Goal: Information Seeking & Learning: Learn about a topic

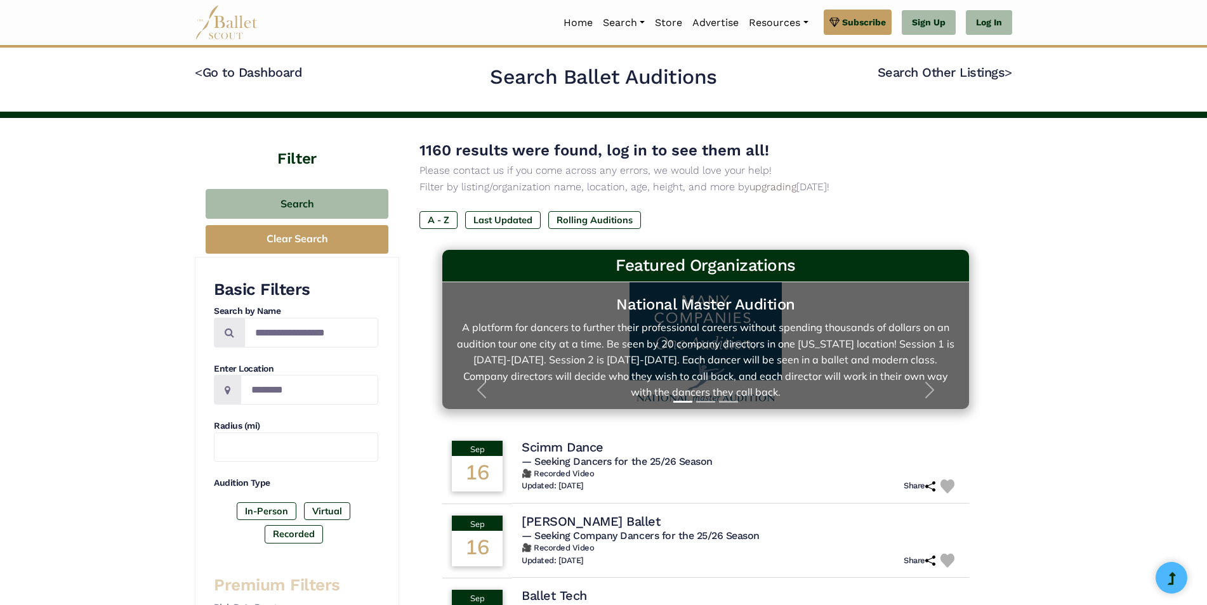
drag, startPoint x: 0, startPoint y: 0, endPoint x: 707, endPoint y: 324, distance: 777.6
click at [707, 324] on link "National Master Audition A platform for dancers to further their professional c…" at bounding box center [705, 346] width 501 height 102
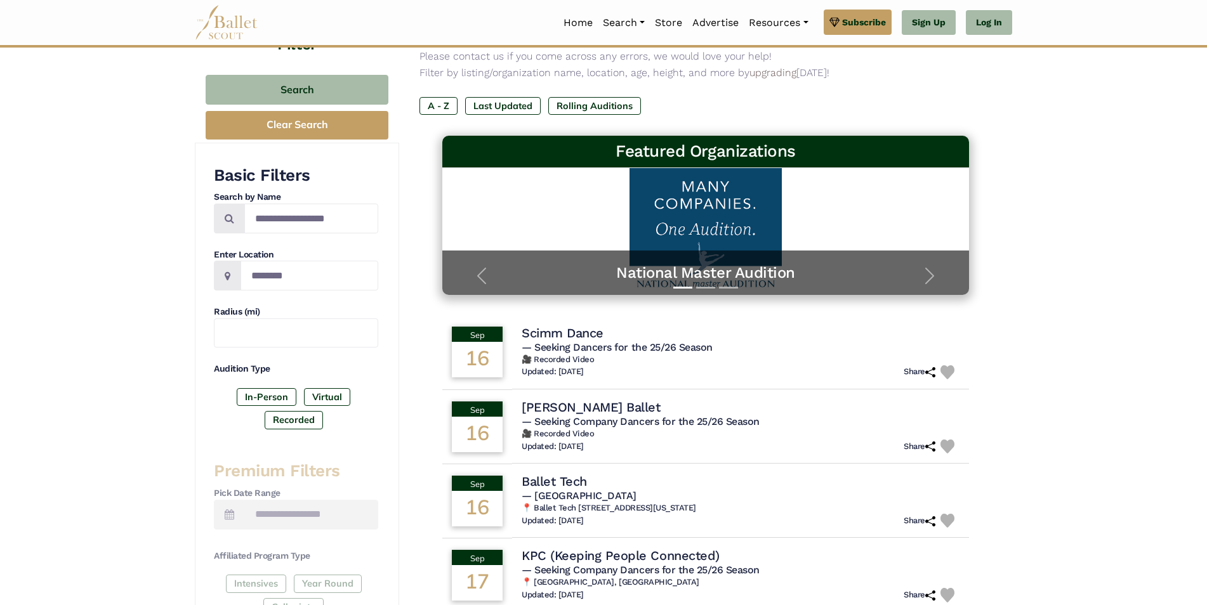
scroll to position [116, 0]
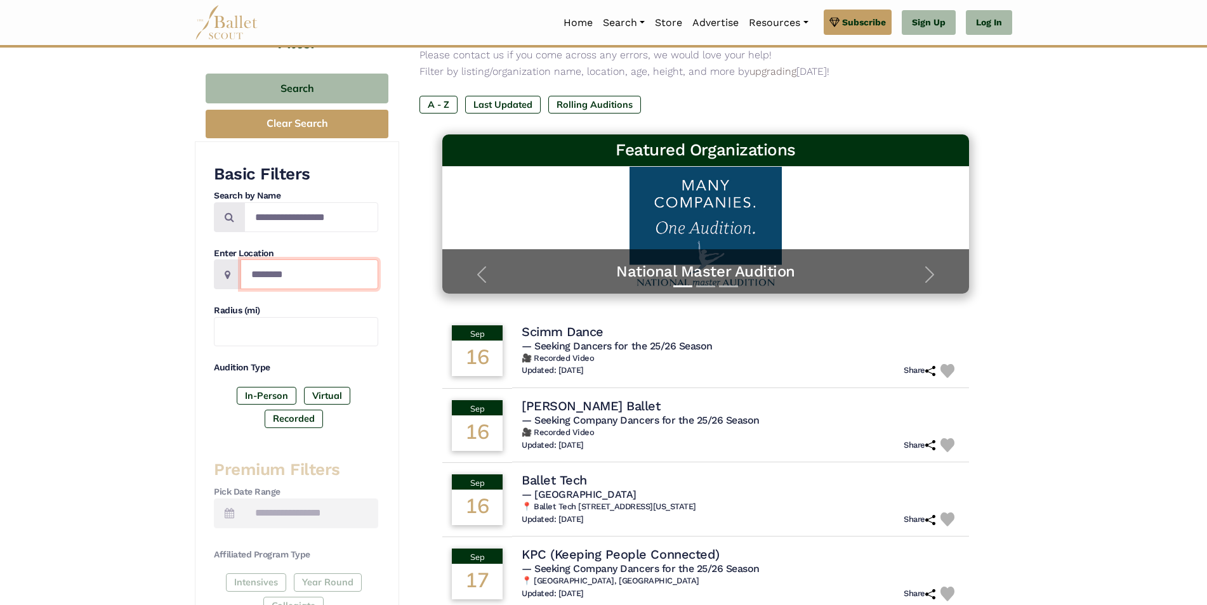
click at [347, 276] on input "Location" at bounding box center [310, 275] width 138 height 30
type input "*****"
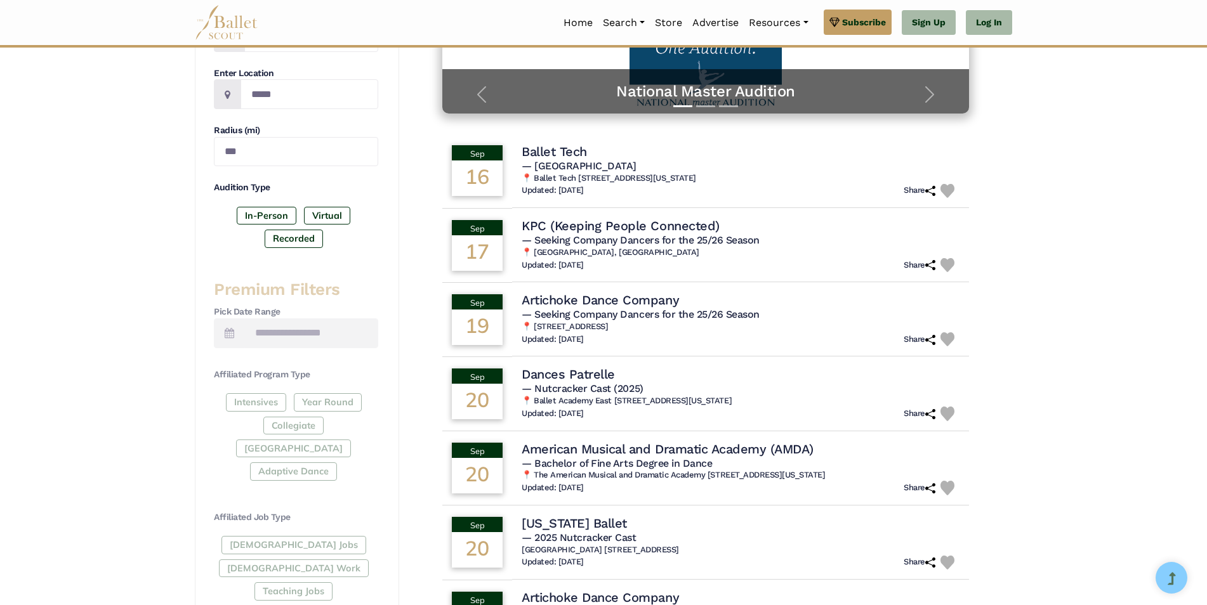
scroll to position [299, 0]
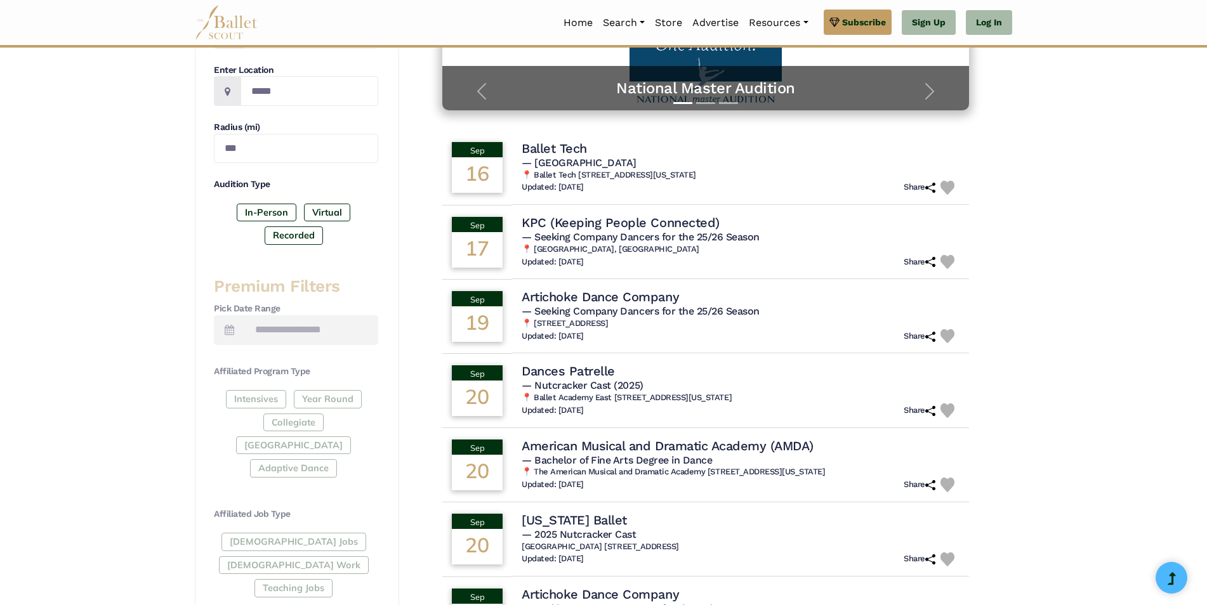
click at [269, 400] on div "Intensives Year Round Collegiate [GEOGRAPHIC_DATA] Adaptive Dance" at bounding box center [296, 436] width 164 height 93
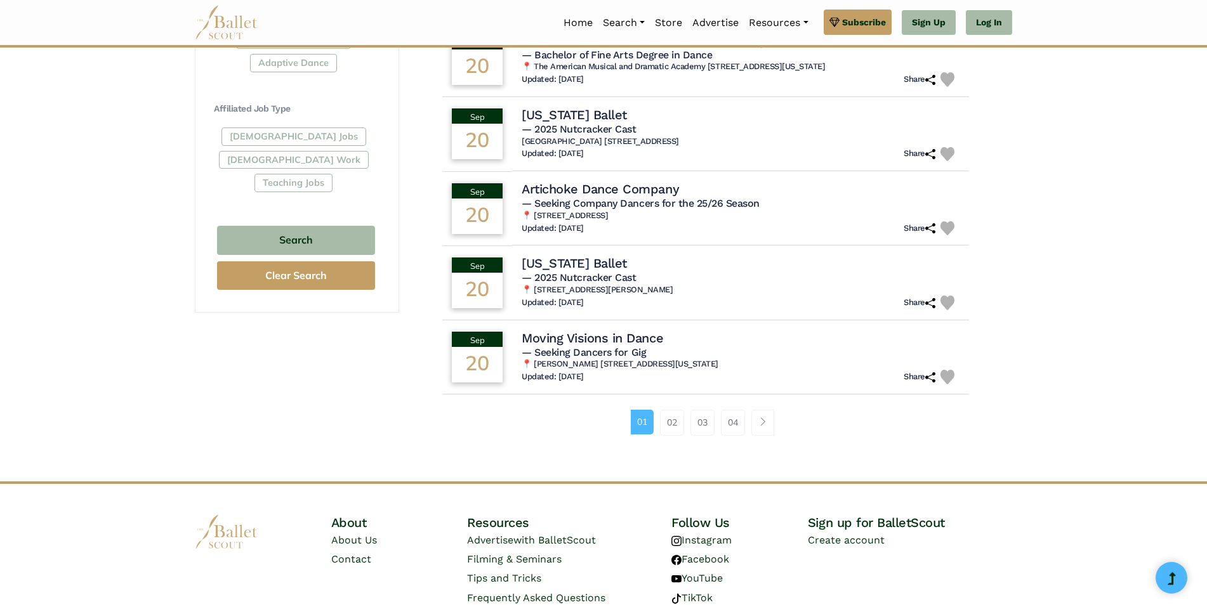
scroll to position [711, 0]
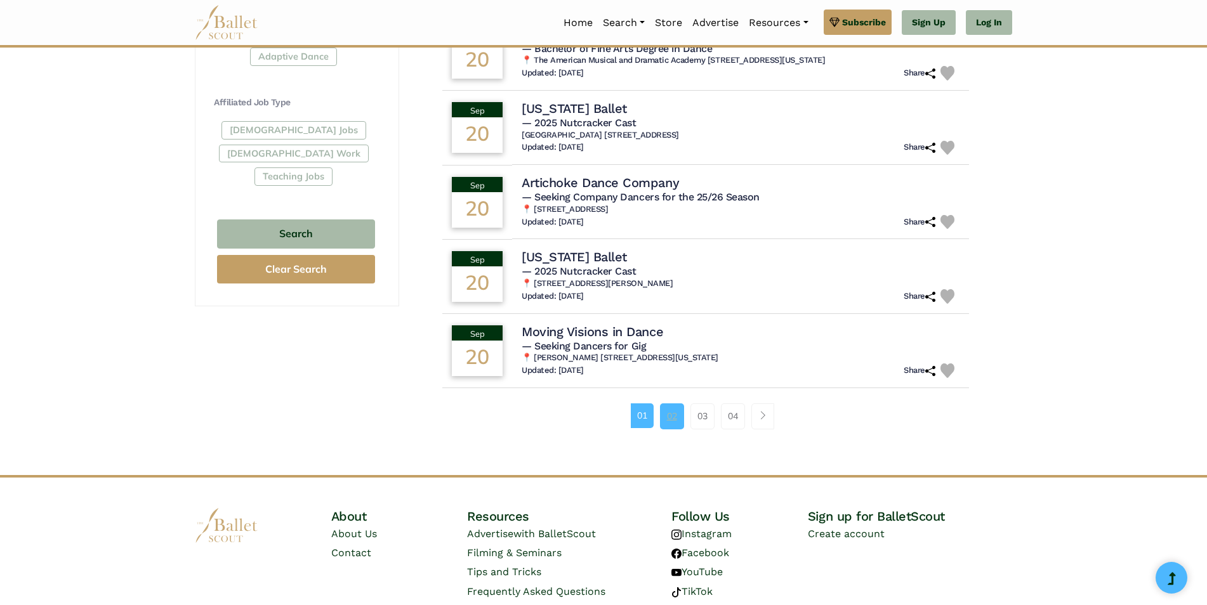
click at [672, 421] on link "02" at bounding box center [672, 416] width 24 height 25
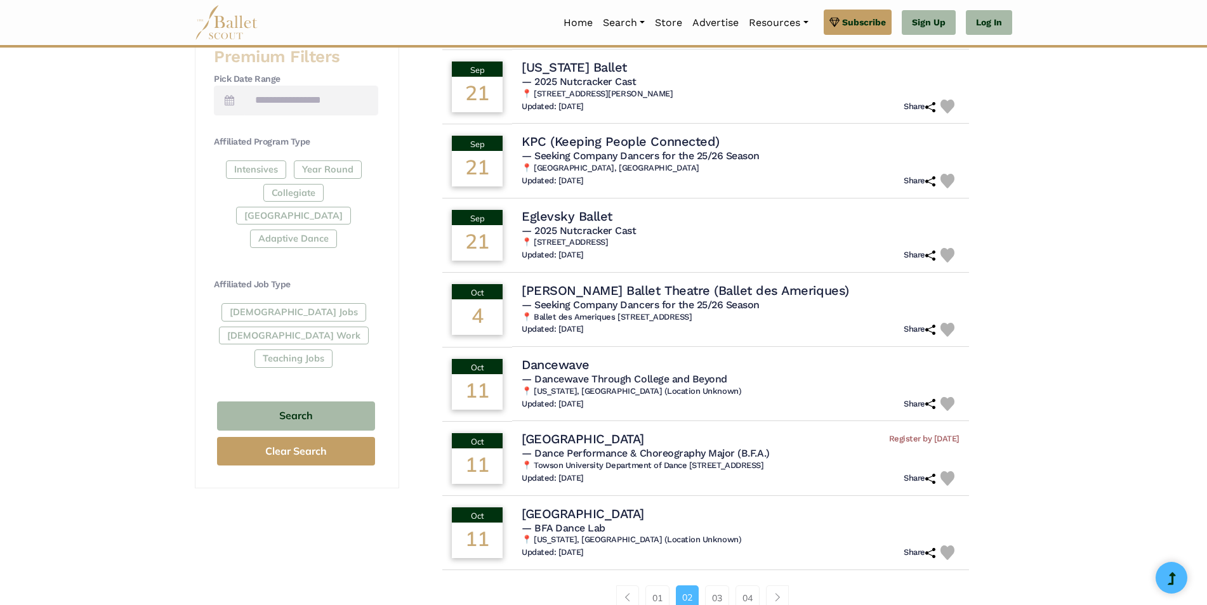
scroll to position [526, 0]
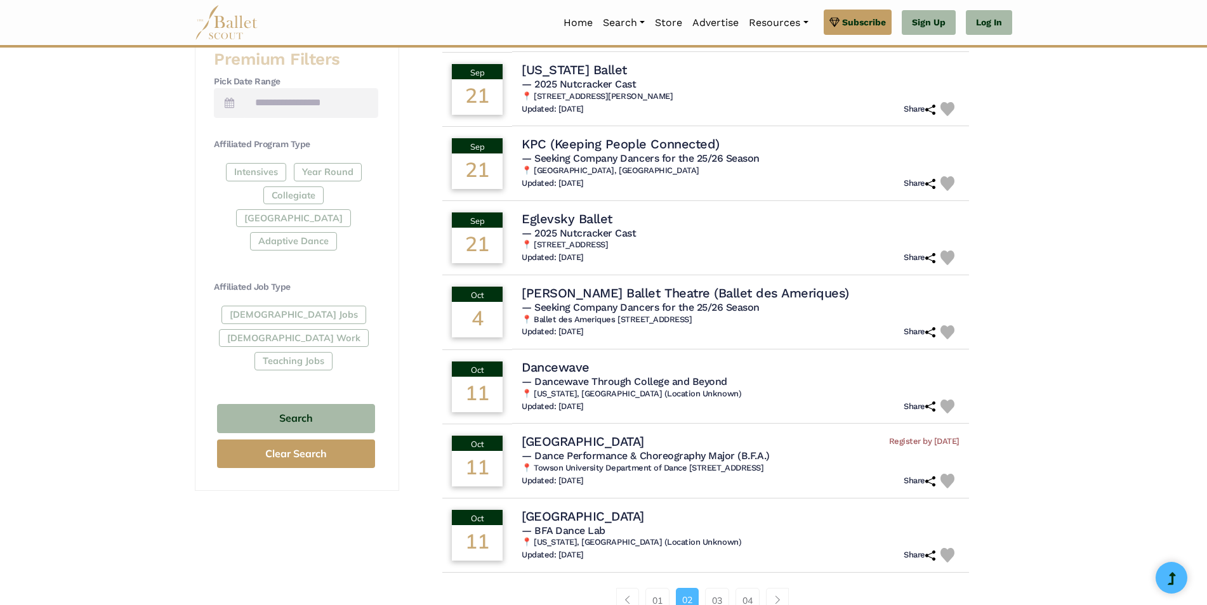
drag, startPoint x: 1162, startPoint y: 387, endPoint x: 1213, endPoint y: 298, distance: 101.8
click at [1207, 298] on html "Premium Feature Make this audition season count. Upgrade to premium for access …" at bounding box center [603, 156] width 1207 height 1365
